Goal: Task Accomplishment & Management: Complete application form

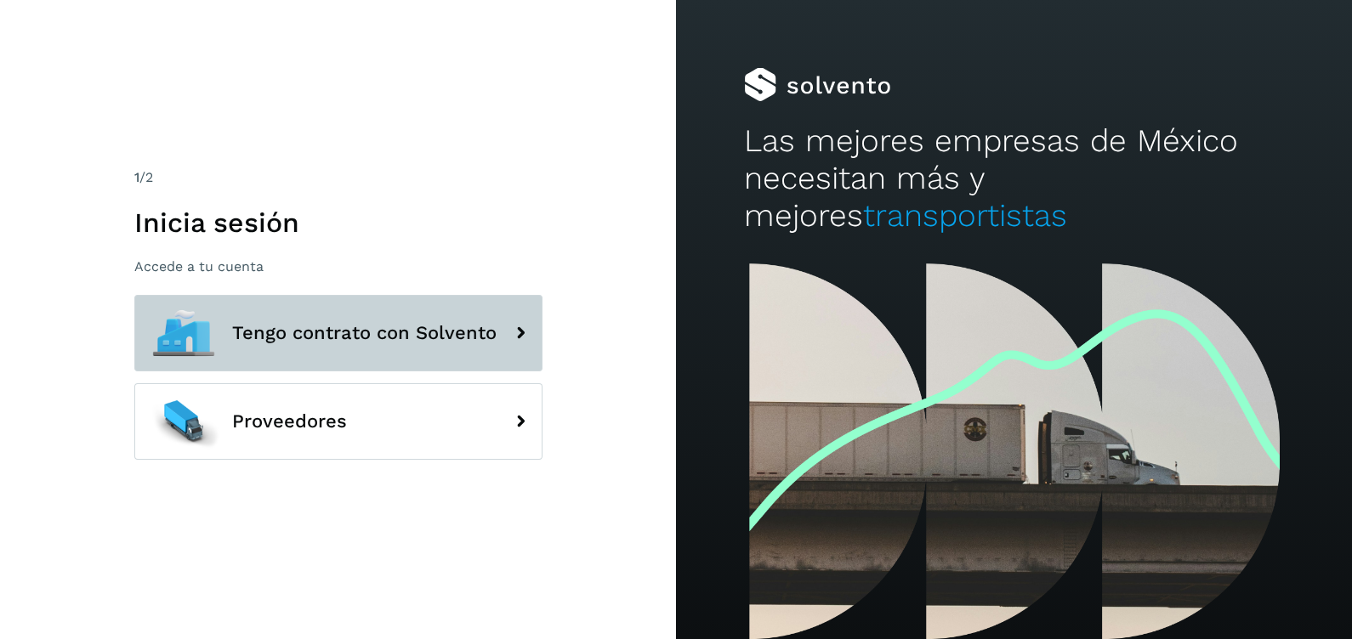
click at [300, 339] on span "Tengo contrato con Solvento" at bounding box center [364, 333] width 264 height 20
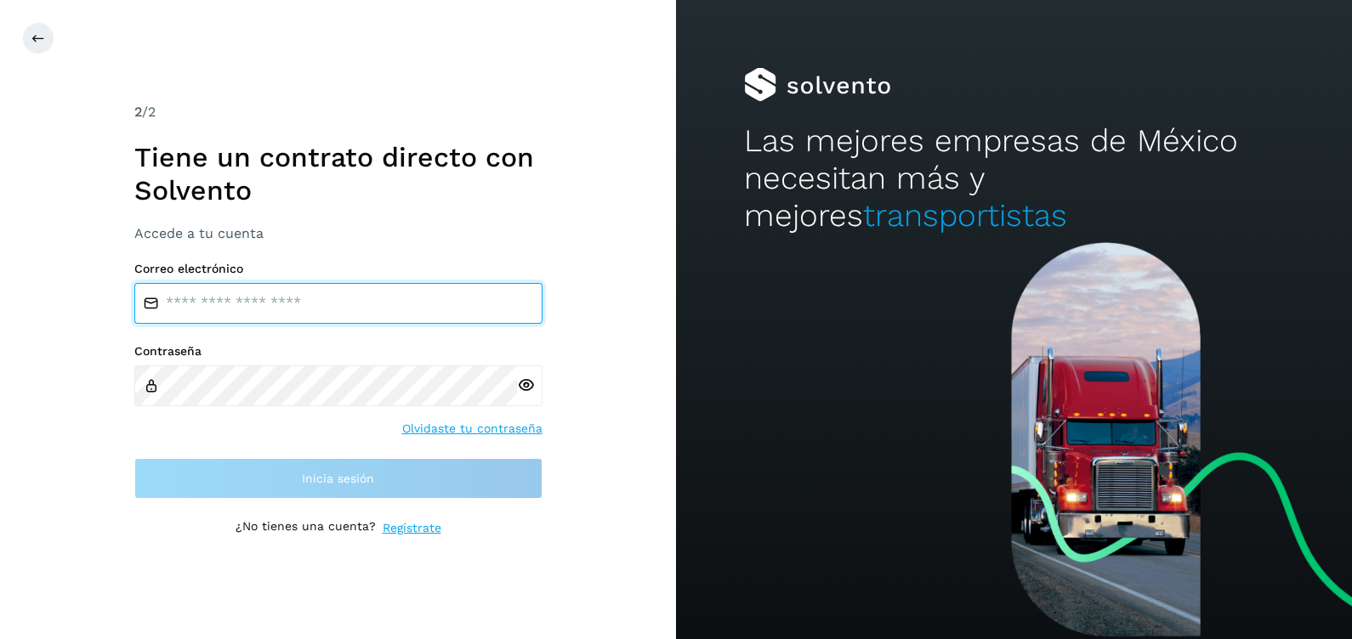
type input "**********"
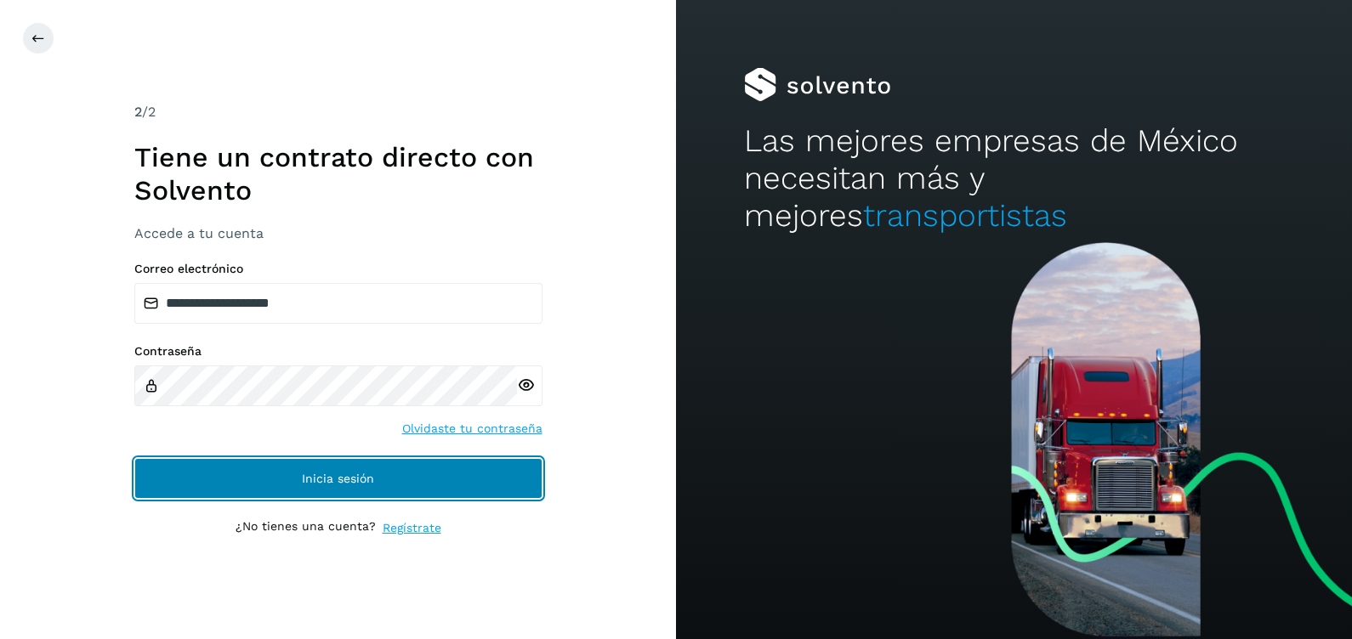
click at [360, 477] on span "Inicia sesión" at bounding box center [338, 479] width 72 height 12
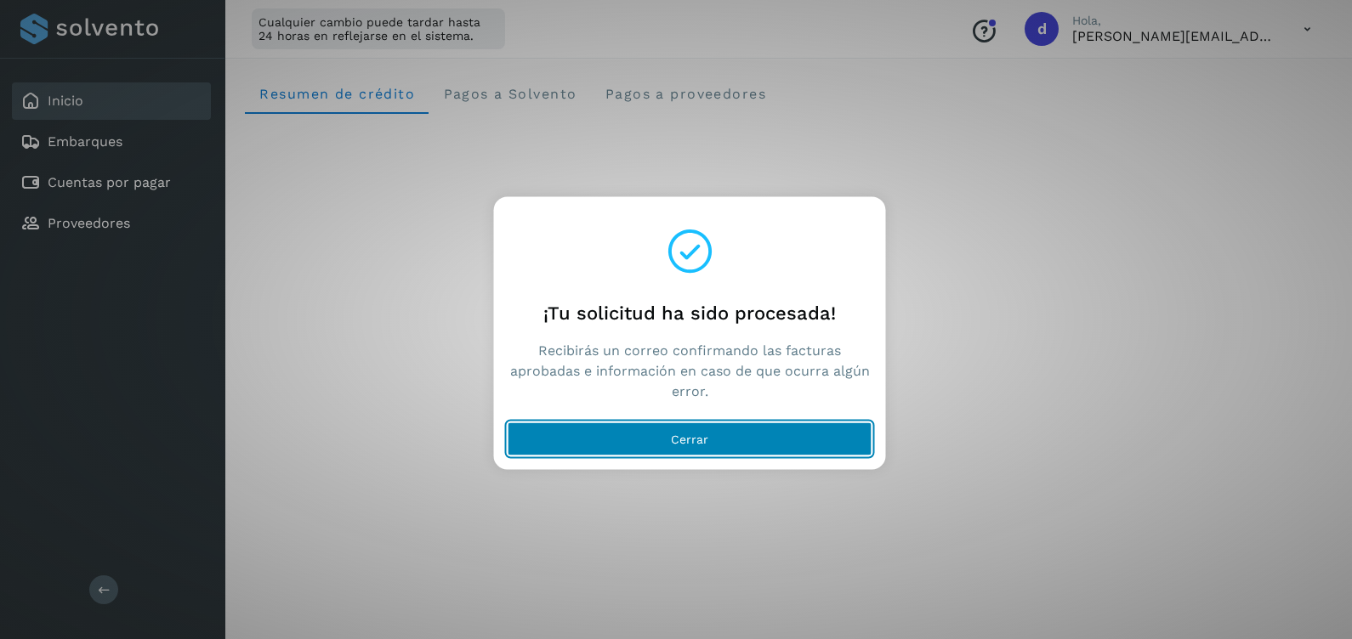
click at [699, 443] on span "Cerrar" at bounding box center [689, 440] width 37 height 12
